Goal: Task Accomplishment & Management: Use online tool/utility

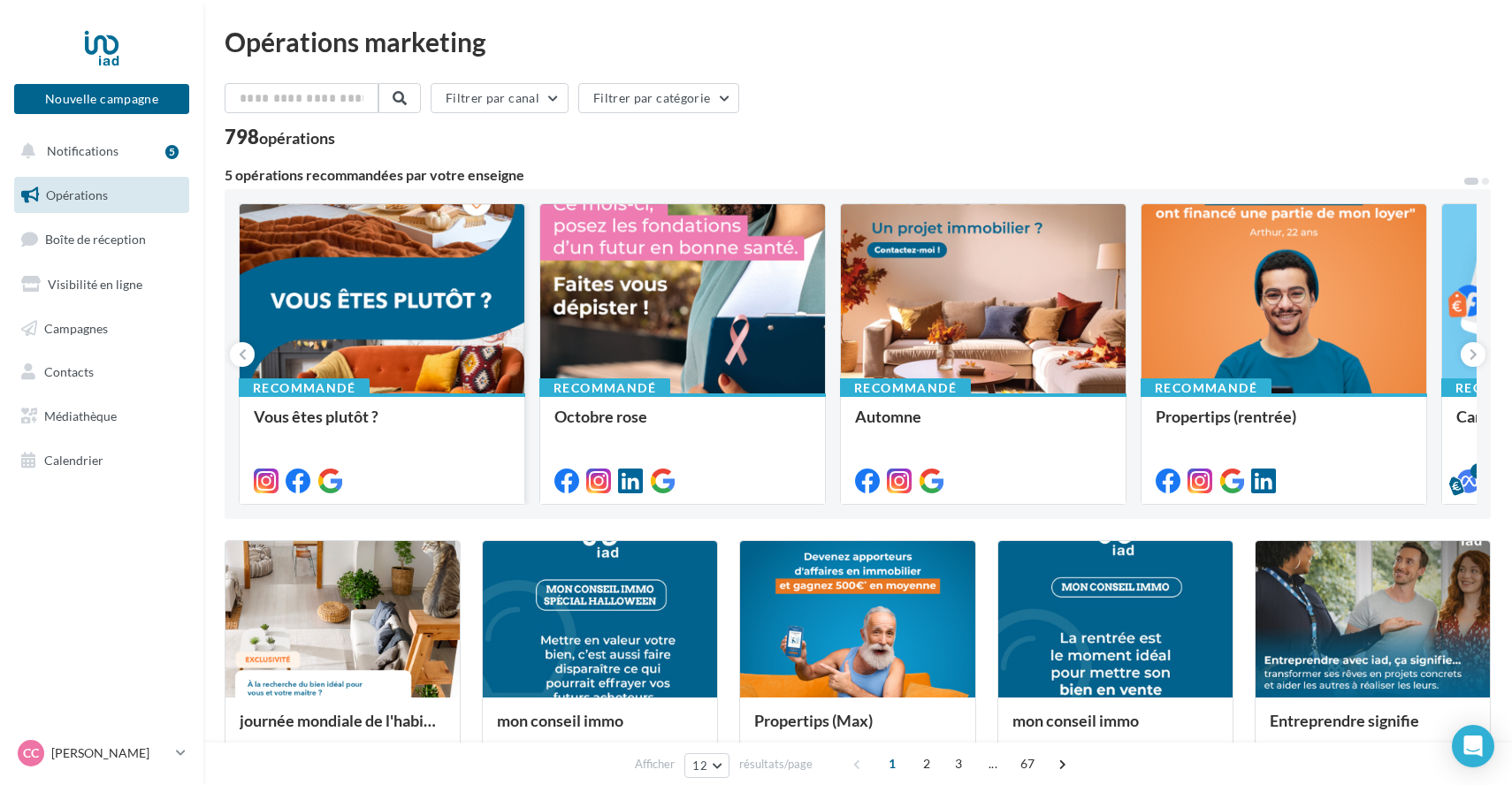
click at [396, 350] on div at bounding box center [382, 299] width 285 height 191
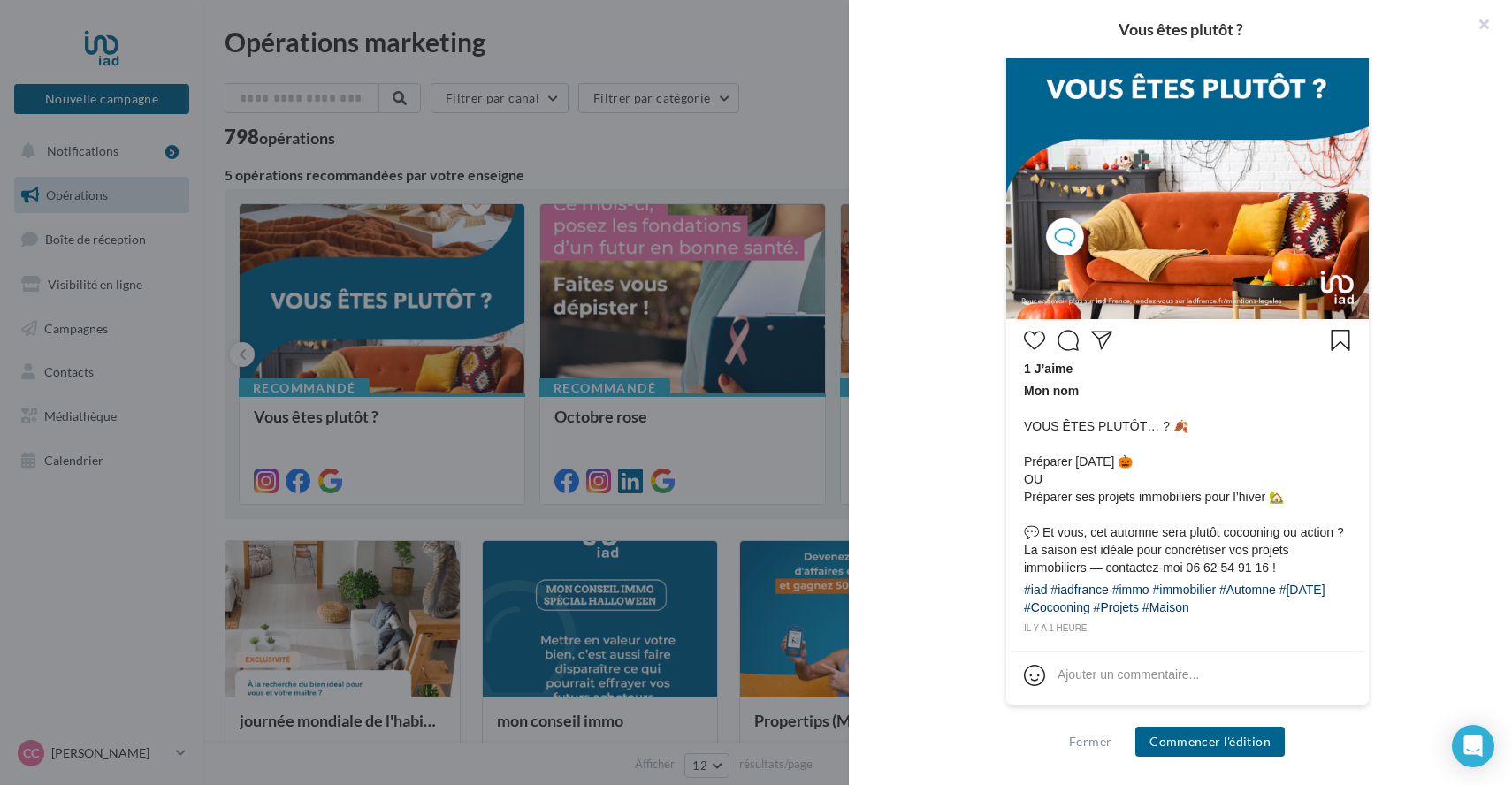
scroll to position [592, 0]
click at [1223, 738] on button "Commencer l'édition" at bounding box center [1209, 742] width 150 height 30
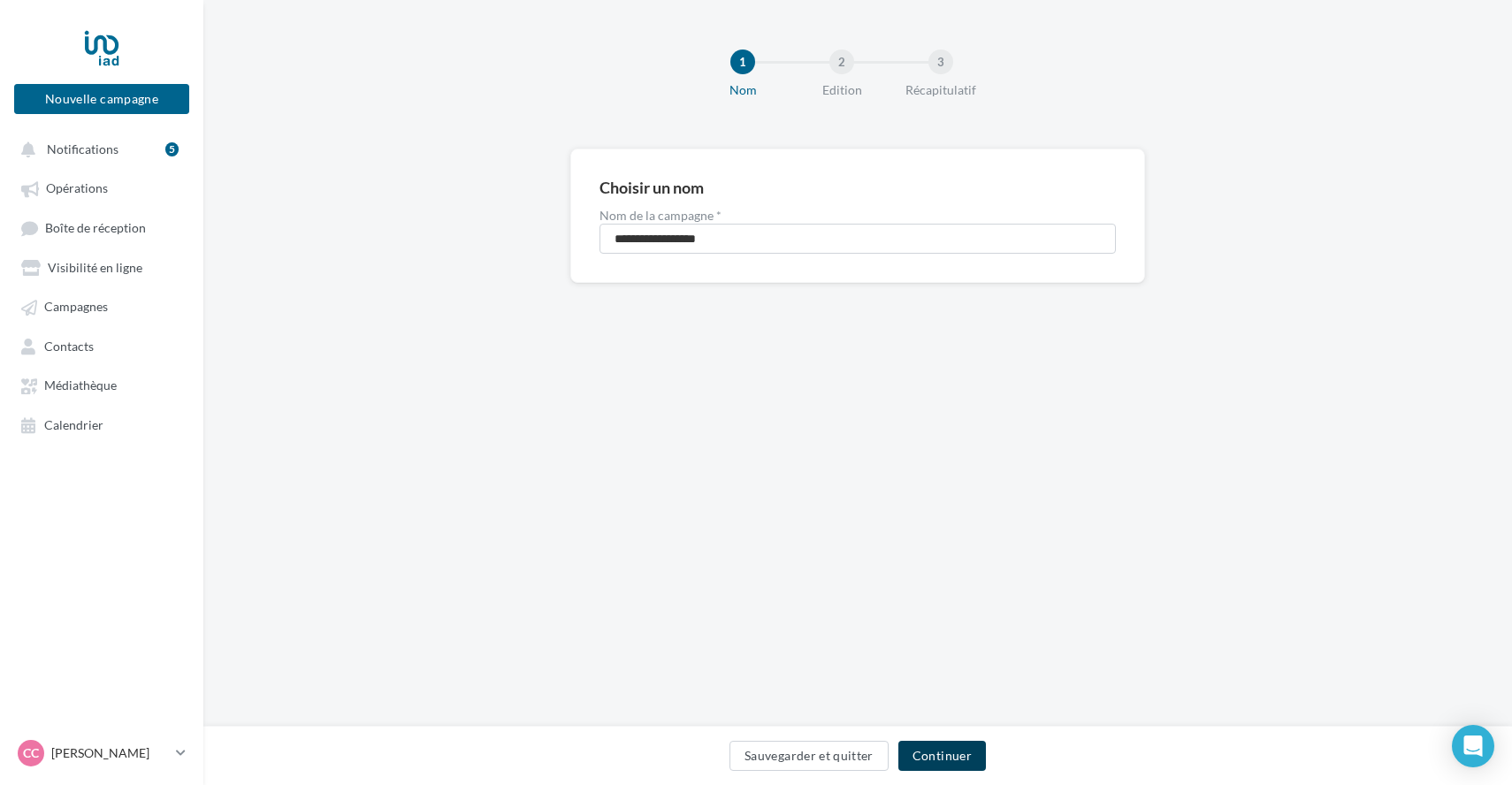
click at [953, 759] on button "Continuer" at bounding box center [942, 756] width 88 height 30
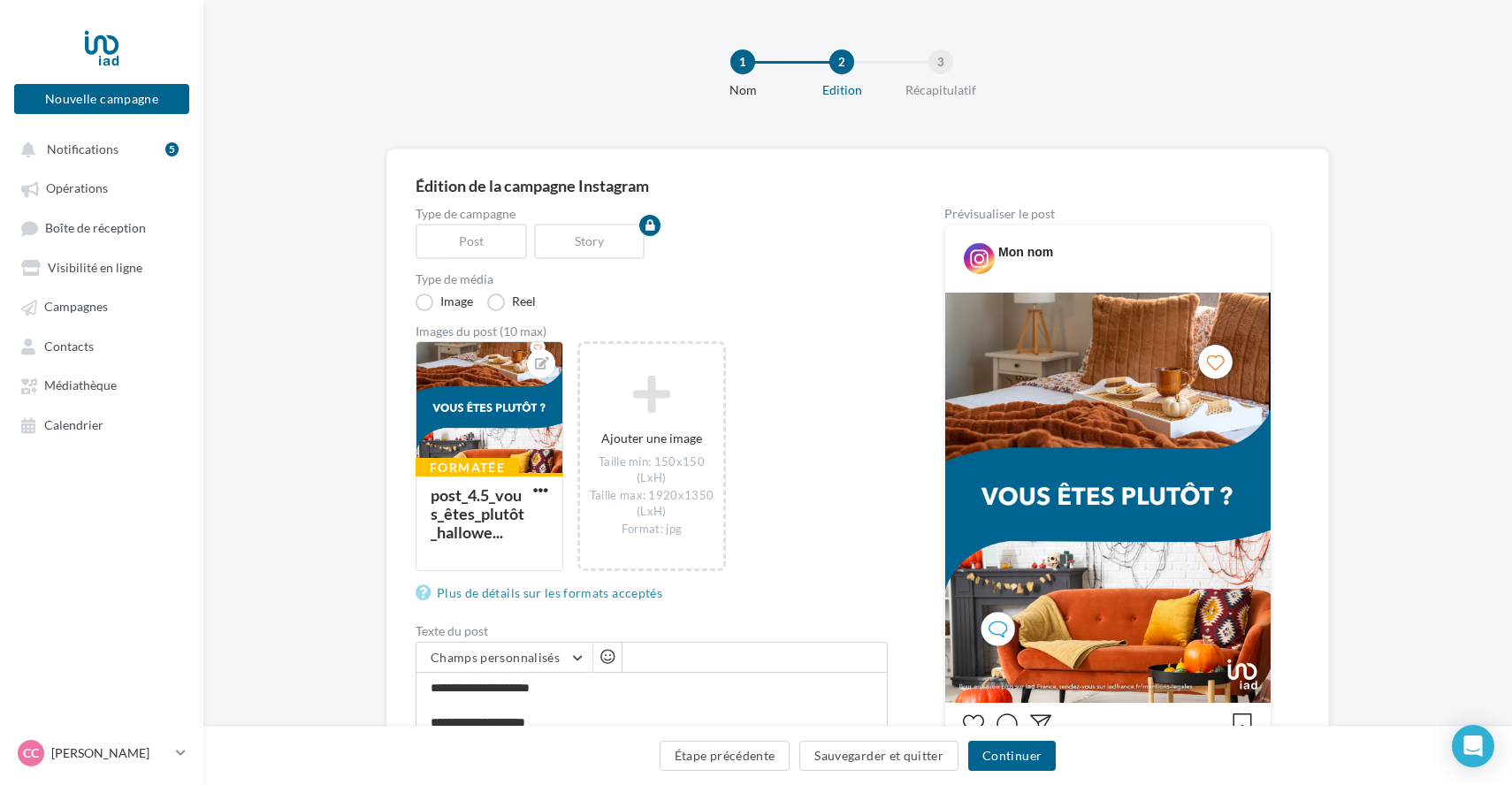
click at [1078, 507] on img at bounding box center [1107, 498] width 325 height 410
click at [1071, 513] on img at bounding box center [1107, 498] width 325 height 410
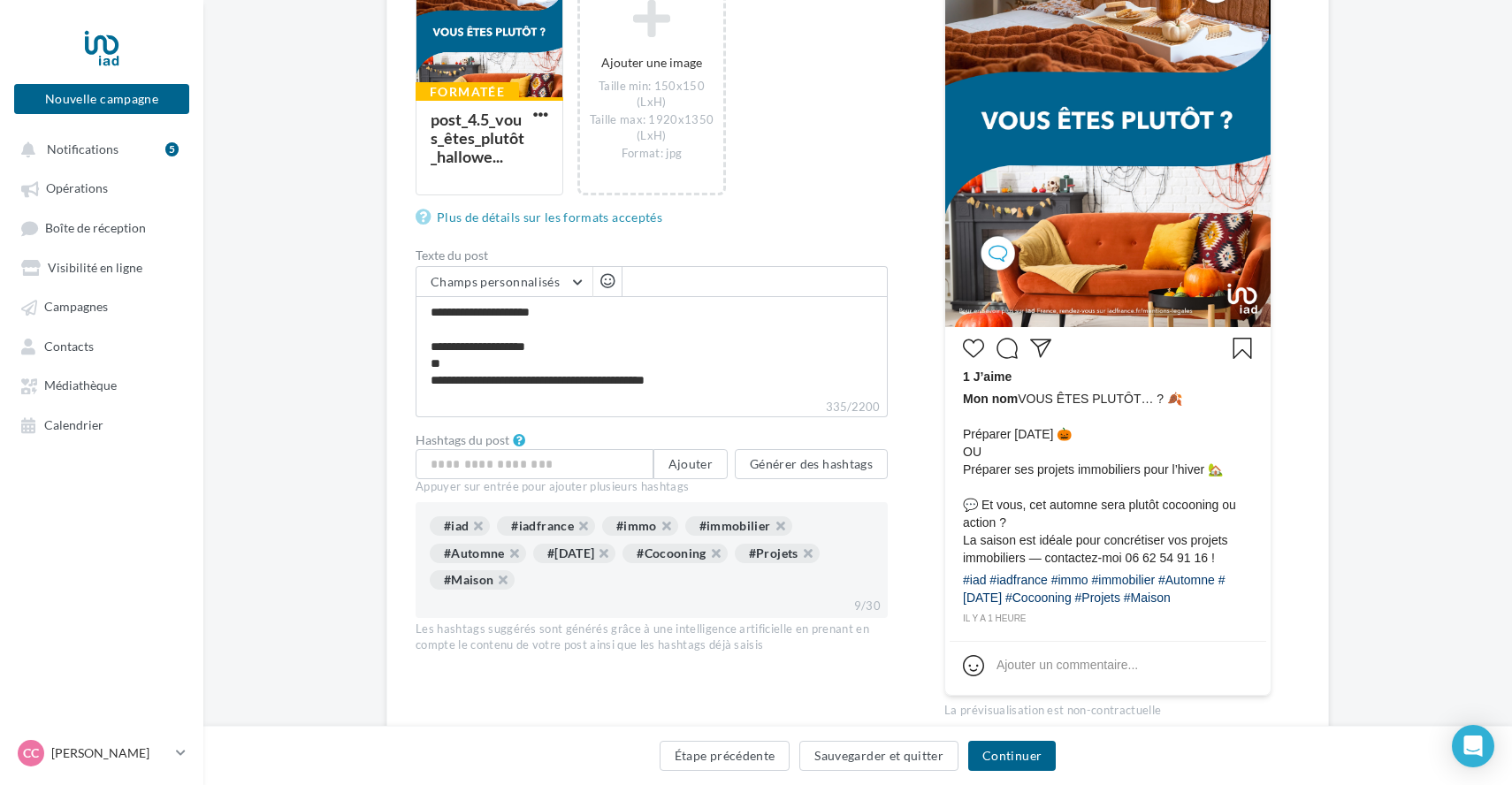
scroll to position [385, 0]
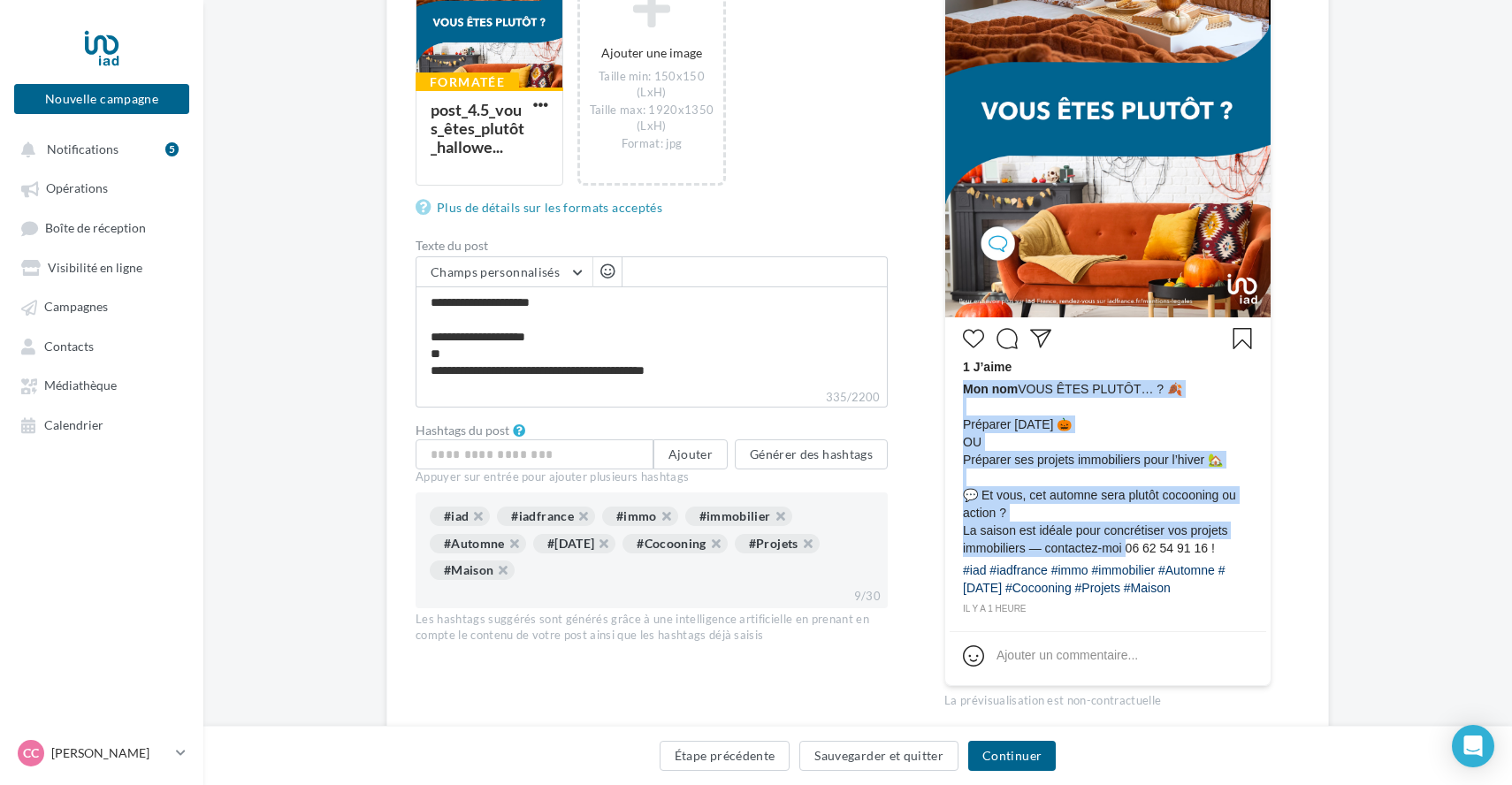
drag, startPoint x: 1129, startPoint y: 549, endPoint x: 957, endPoint y: 483, distance: 184.2
click at [957, 483] on div "1 J’aime Mon nom VOUS ÊTES PLUTÔT… ? 🍂 Préparer Halloween 🎃 OU Préparer ses pro…" at bounding box center [1107, 470] width 316 height 296
copy span "Mon nom VOUS ÊTES PLUTÔT… ? 🍂 Préparer Halloween 🎃 OU Préparer ses projets immo…"
